Goal: Task Accomplishment & Management: Manage account settings

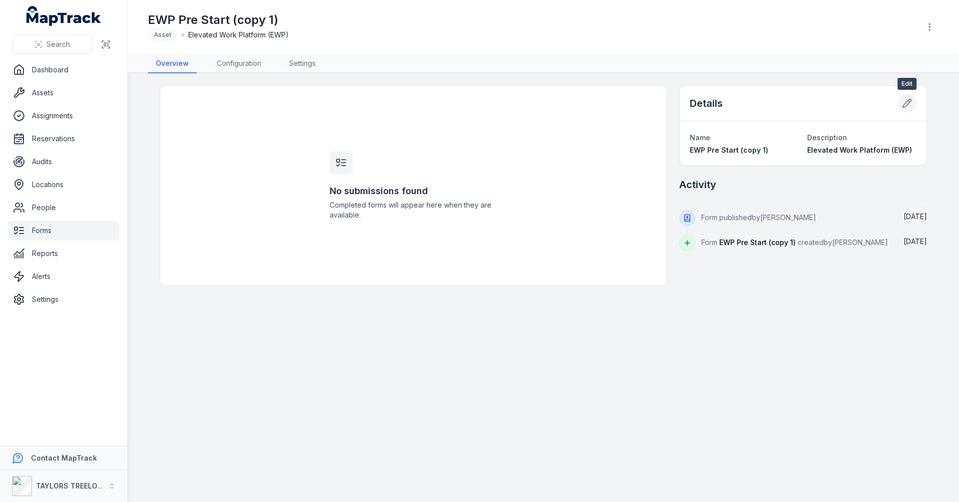
click at [909, 103] on icon at bounding box center [907, 103] width 8 height 8
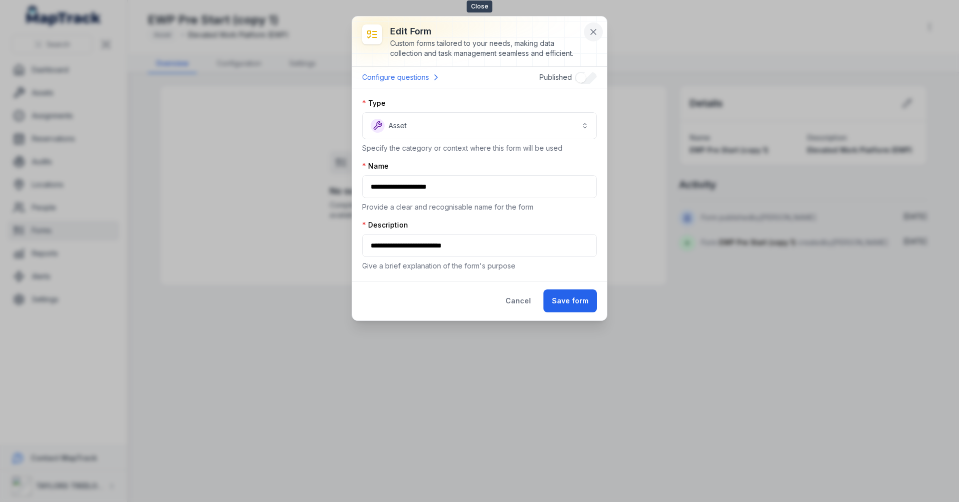
click at [593, 30] on icon at bounding box center [593, 32] width 10 height 10
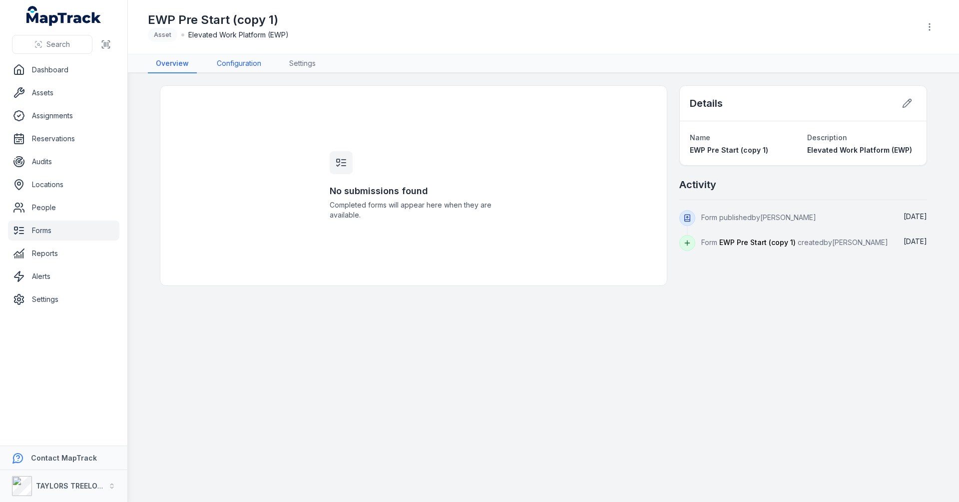
click at [234, 61] on link "Configuration" at bounding box center [239, 63] width 60 height 19
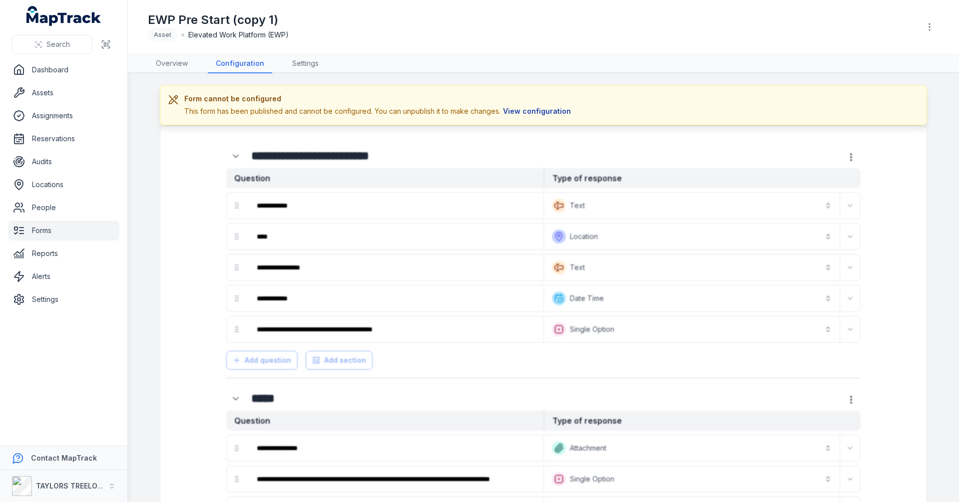
click at [530, 112] on button "View configuration" at bounding box center [536, 111] width 73 height 11
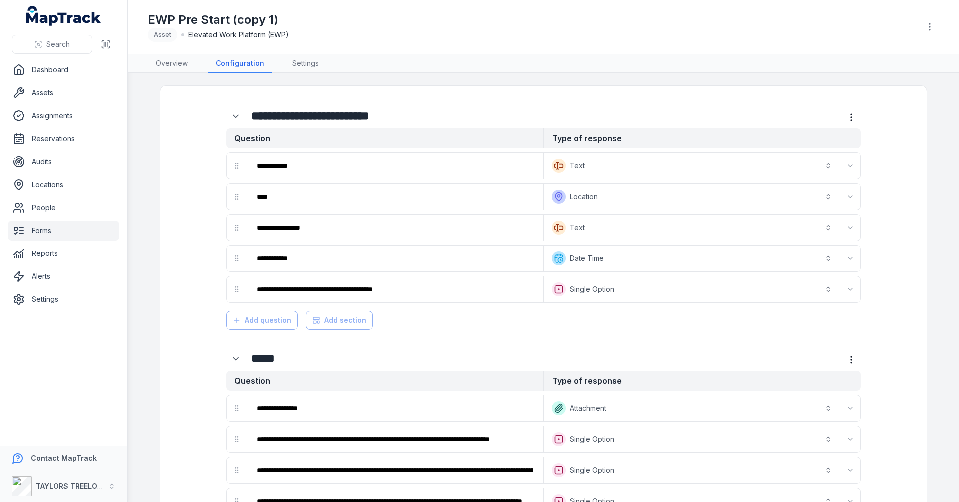
click at [47, 227] on link "Forms" at bounding box center [63, 231] width 111 height 20
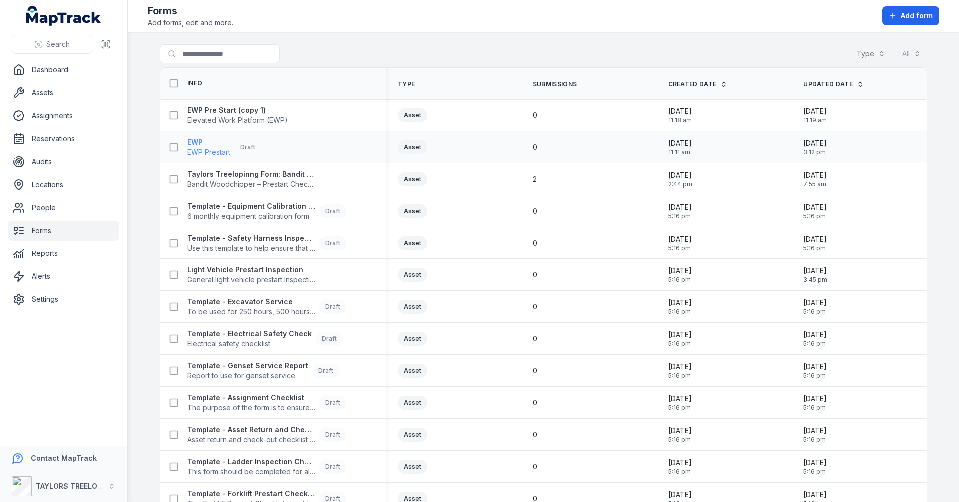
click at [228, 147] on div "EWP EWP Prestart Draft" at bounding box center [224, 147] width 74 height 20
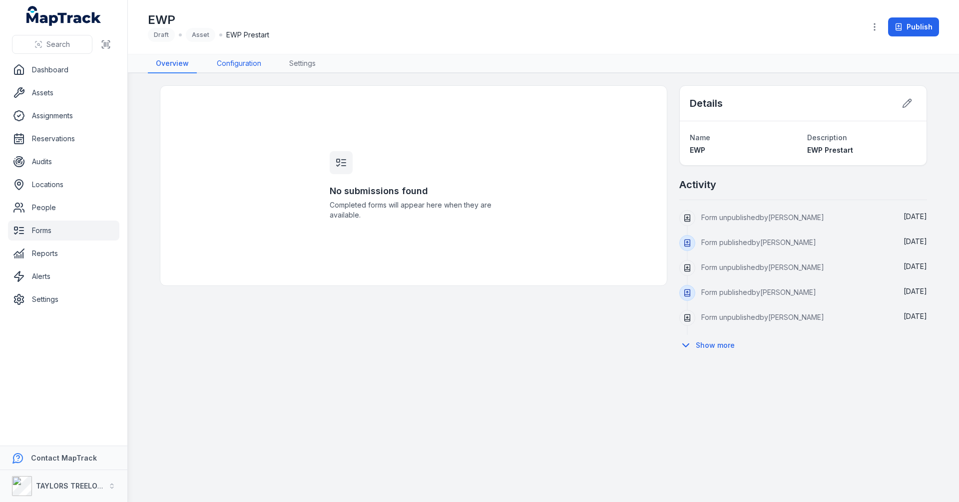
click at [243, 61] on link "Configuration" at bounding box center [239, 63] width 60 height 19
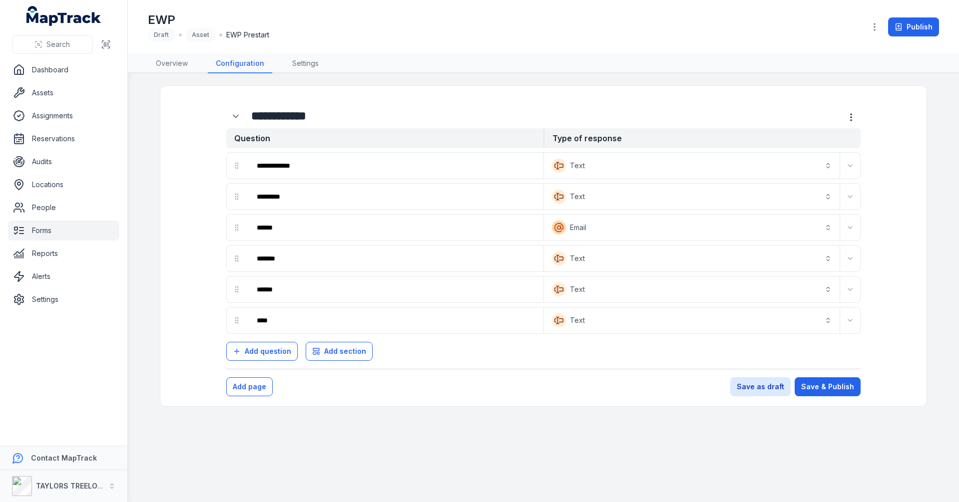
click at [47, 234] on link "Forms" at bounding box center [63, 231] width 111 height 20
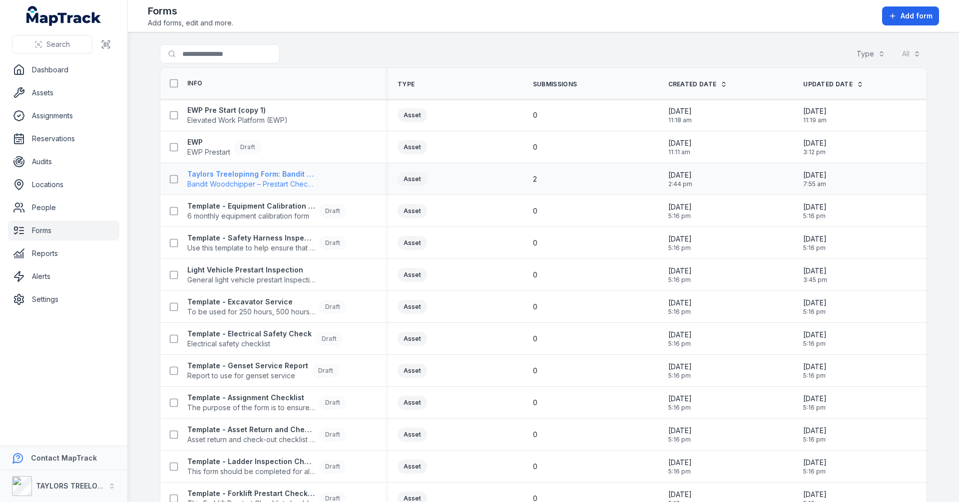
click at [296, 181] on span "Bandit Woodchipper – Prestart Checklist" at bounding box center [251, 184] width 128 height 10
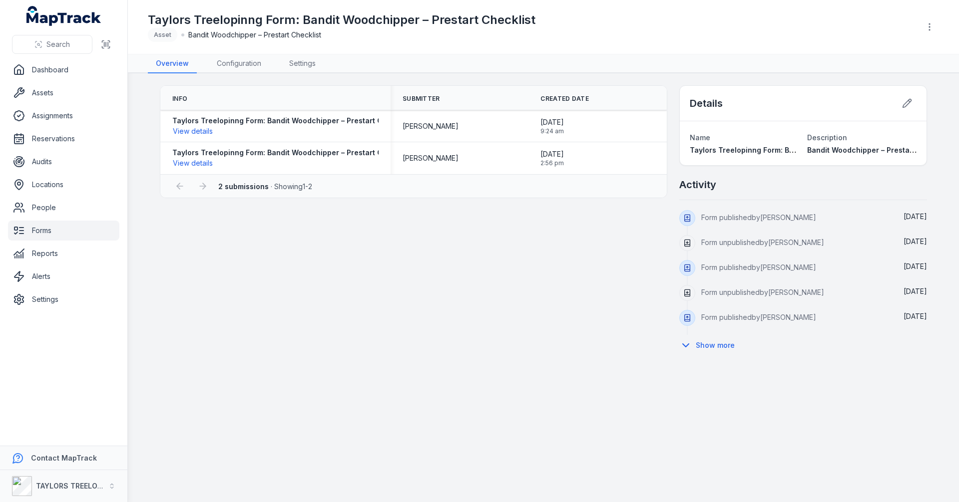
click at [40, 233] on link "Forms" at bounding box center [63, 231] width 111 height 20
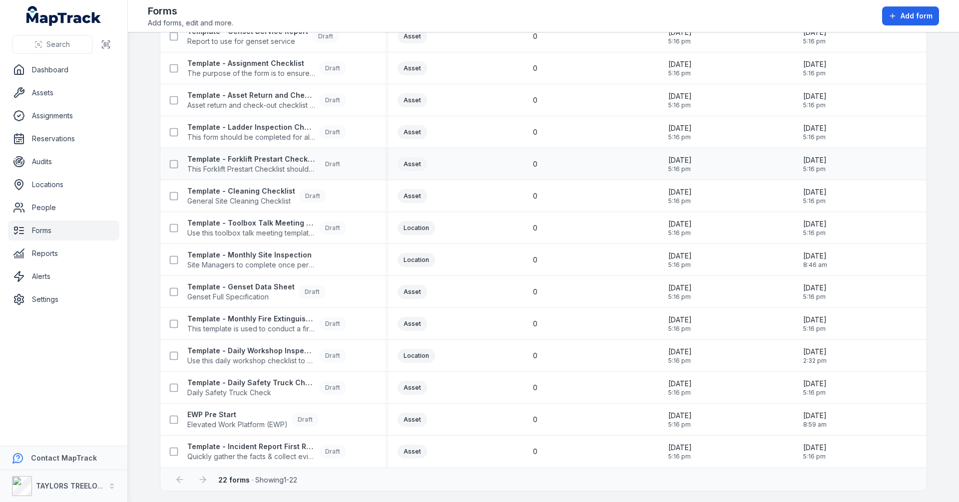
scroll to position [336, 0]
click at [256, 416] on strong "EWP Pre Start" at bounding box center [237, 413] width 100 height 10
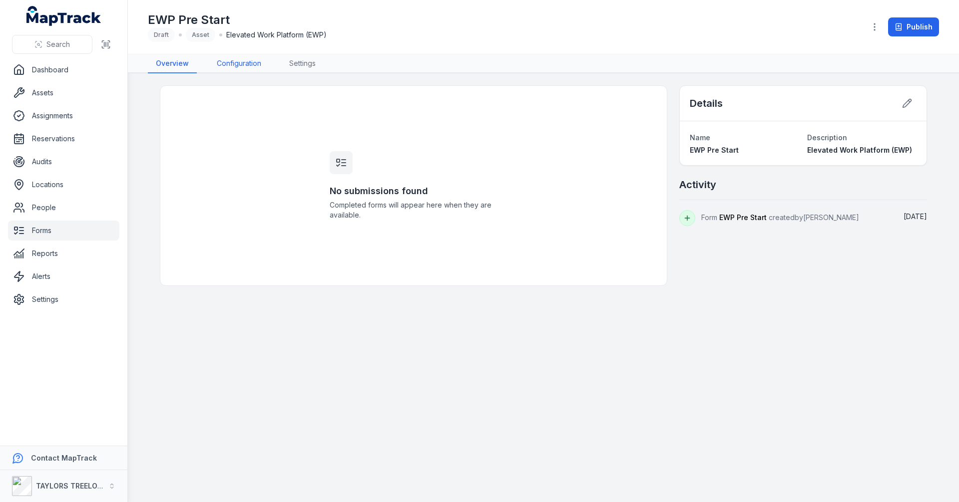
click at [232, 63] on link "Configuration" at bounding box center [239, 63] width 60 height 19
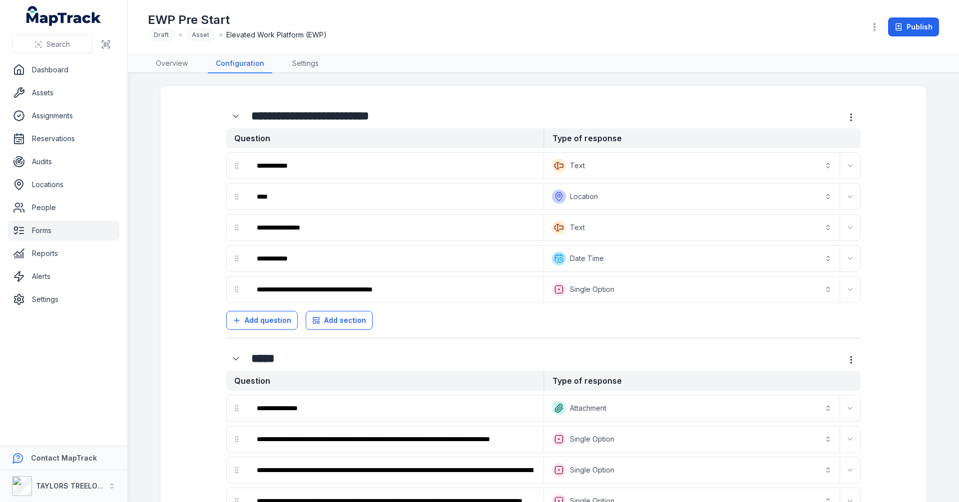
click at [45, 231] on link "Forms" at bounding box center [63, 231] width 111 height 20
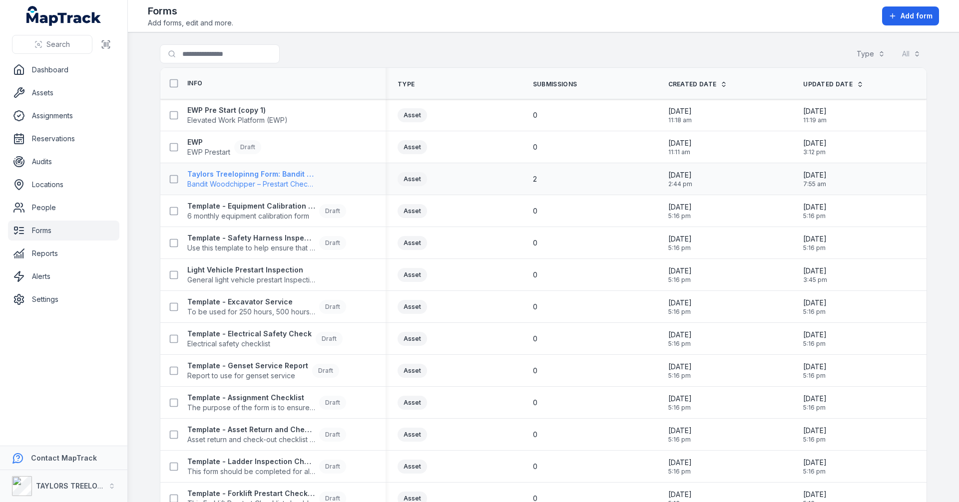
click at [232, 185] on span "Bandit Woodchipper – Prestart Checklist" at bounding box center [251, 184] width 128 height 10
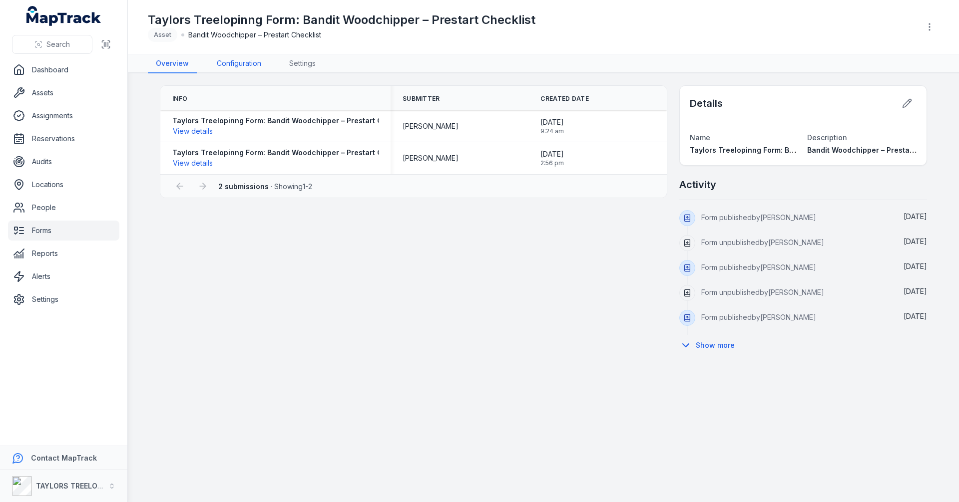
click at [232, 63] on link "Configuration" at bounding box center [239, 63] width 60 height 19
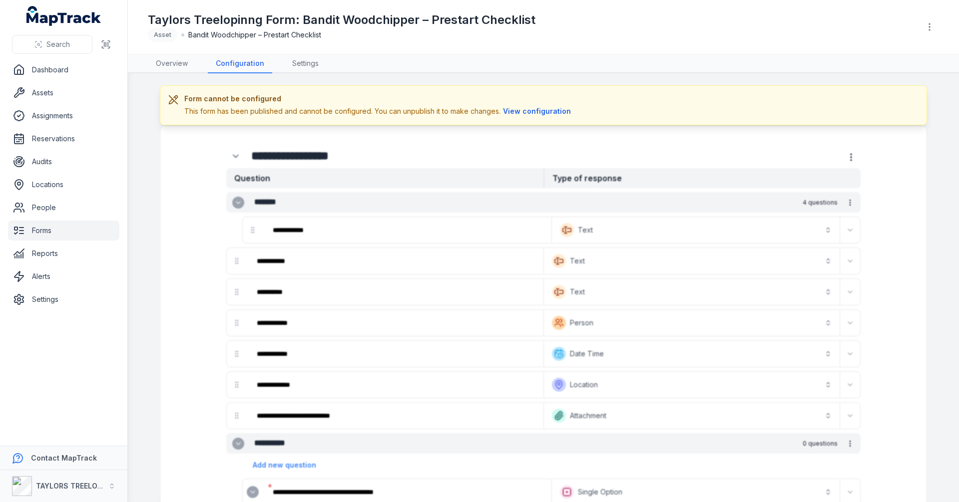
click at [48, 230] on link "Forms" at bounding box center [63, 231] width 111 height 20
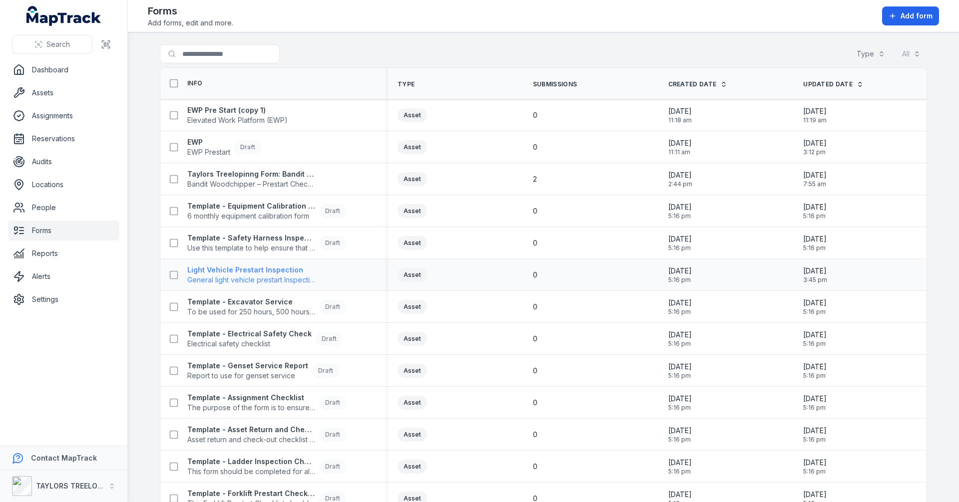
click at [241, 281] on span "General light vehicle prestart Inspection form" at bounding box center [251, 280] width 128 height 10
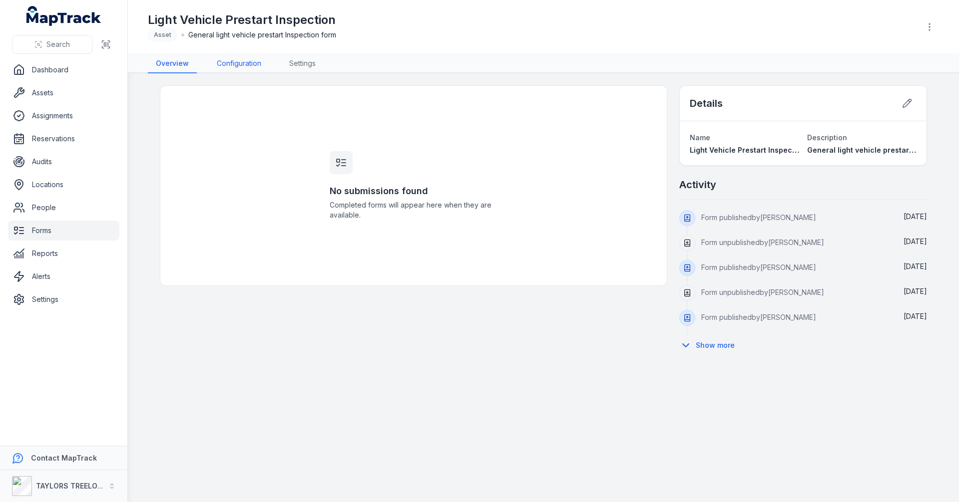
click at [239, 58] on link "Configuration" at bounding box center [239, 63] width 60 height 19
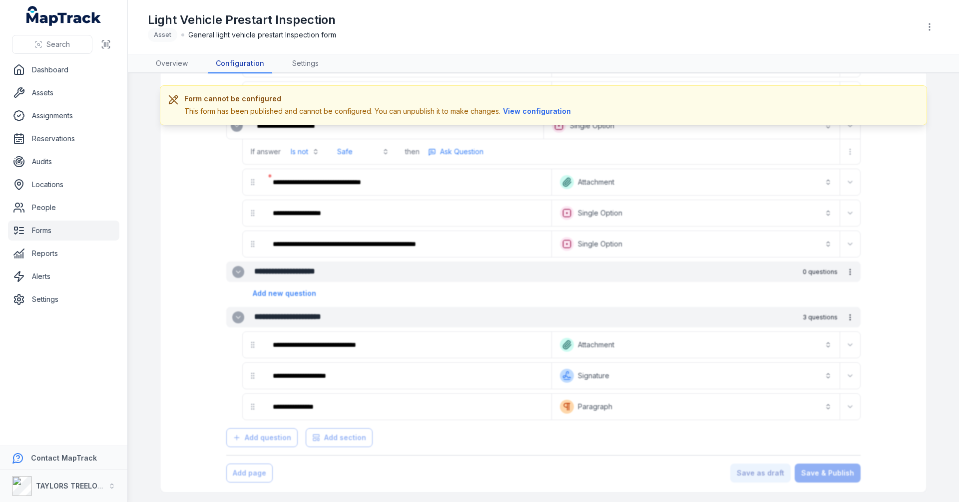
scroll to position [1112, 0]
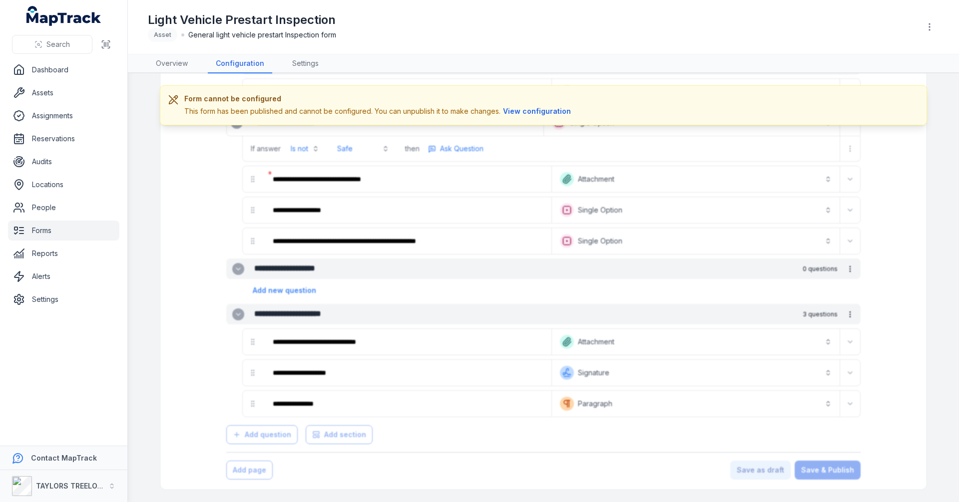
drag, startPoint x: 506, startPoint y: 218, endPoint x: 512, endPoint y: 201, distance: 17.5
click at [43, 229] on link "Forms" at bounding box center [63, 231] width 111 height 20
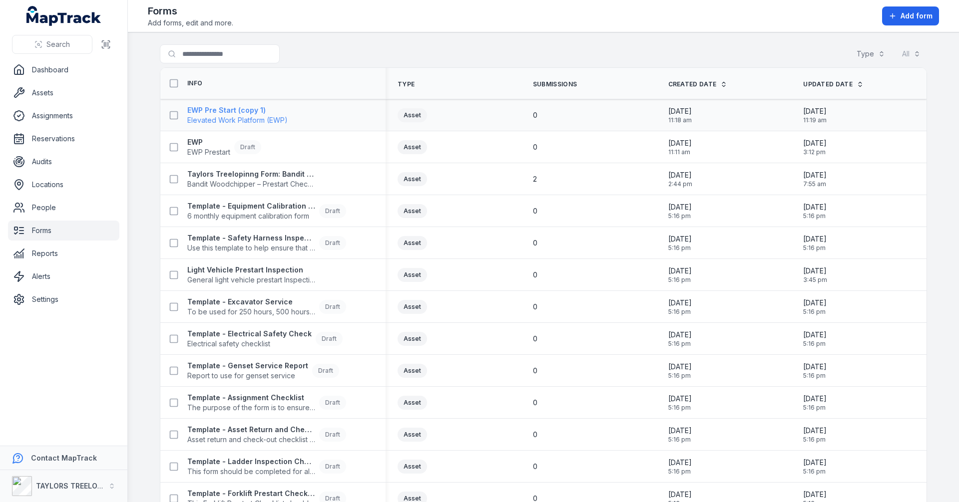
click at [222, 116] on span "Elevated Work Platform (EWP)" at bounding box center [237, 120] width 100 height 10
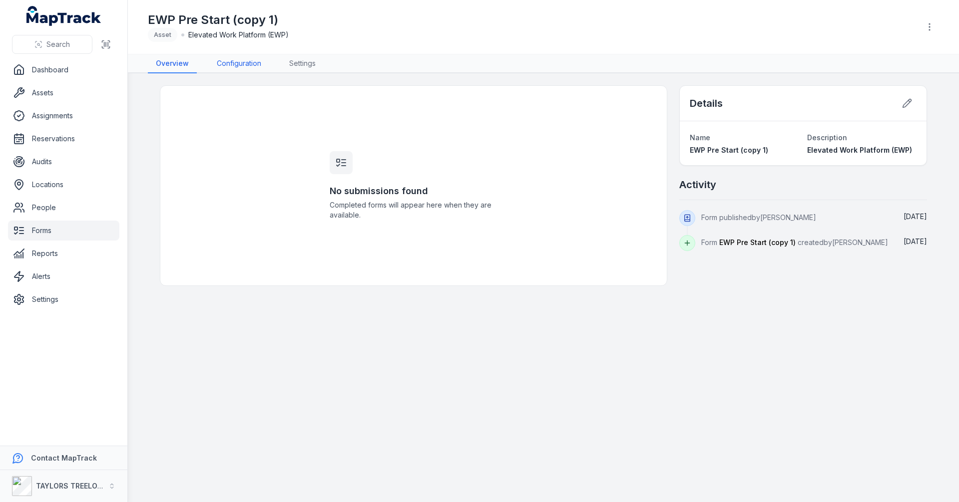
click at [236, 62] on link "Configuration" at bounding box center [239, 63] width 60 height 19
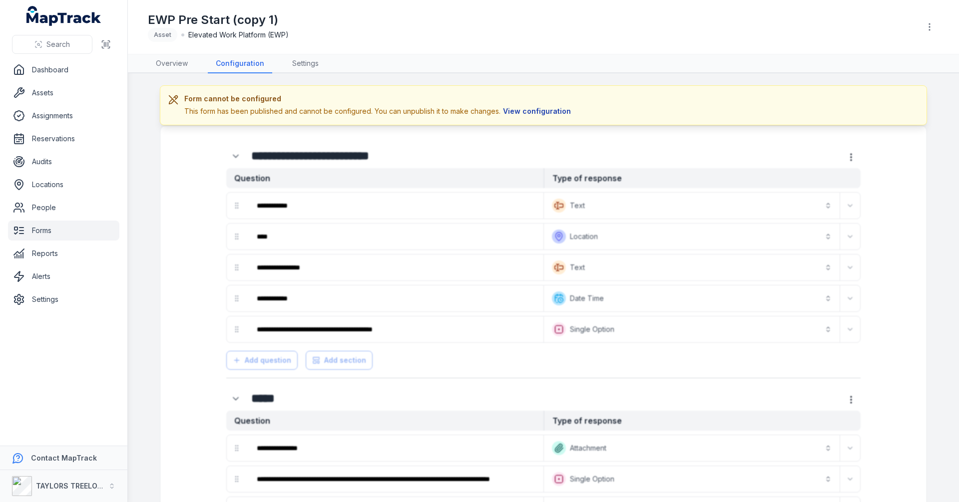
click at [546, 108] on button "View configuration" at bounding box center [536, 111] width 73 height 11
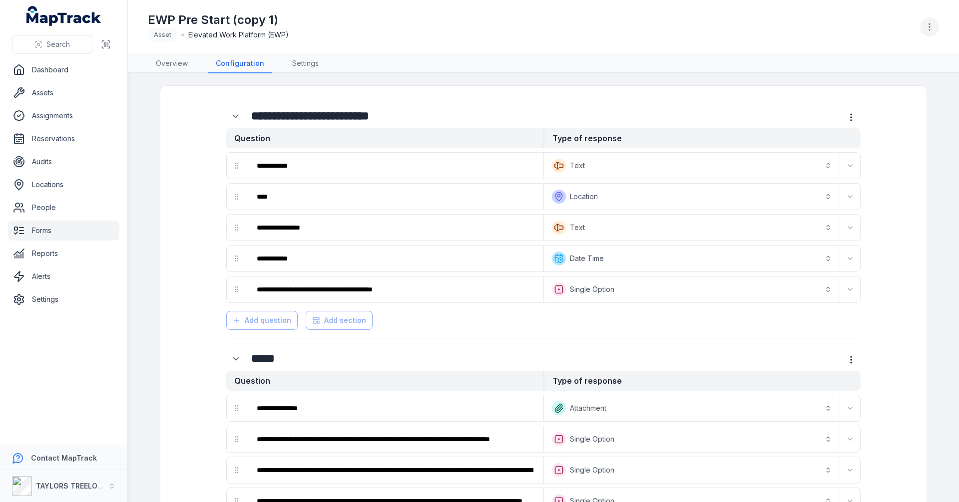
click at [928, 29] on icon "button" at bounding box center [929, 27] width 10 height 10
click at [886, 50] on div "Unpublish form" at bounding box center [879, 53] width 112 height 18
